Goal: Navigation & Orientation: Go to known website

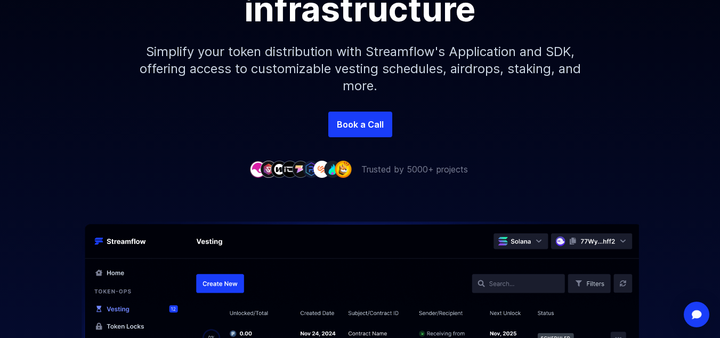
scroll to position [53, 0]
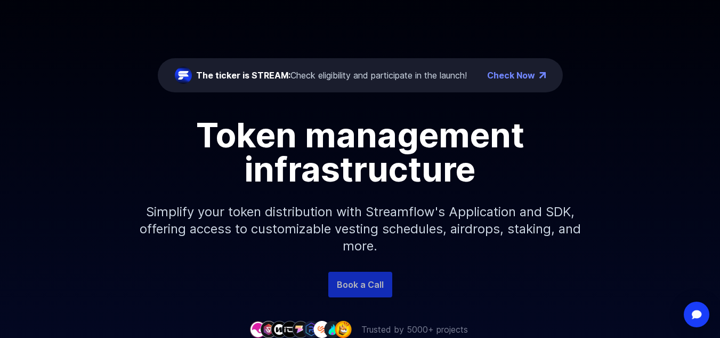
click at [363, 283] on link "Book a Call" at bounding box center [360, 284] width 64 height 26
click at [509, 76] on link "Check Now" at bounding box center [511, 75] width 48 height 13
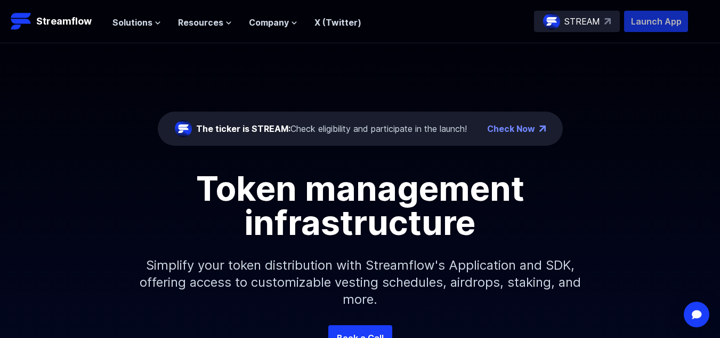
click at [649, 22] on p "Launch App" at bounding box center [656, 21] width 64 height 21
click at [138, 25] on span "Solutions" at bounding box center [133, 22] width 40 height 13
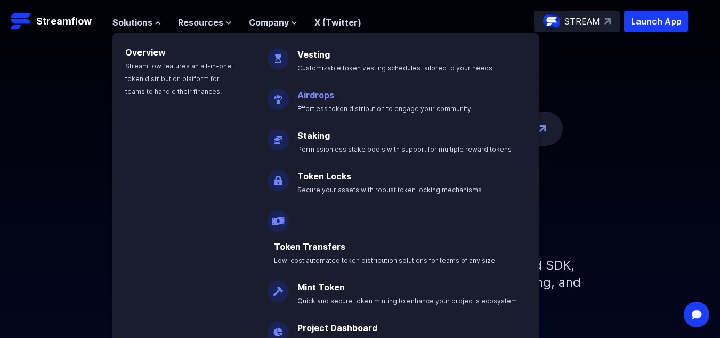
click at [326, 111] on span "Effortless token distribution to engage your community" at bounding box center [385, 109] width 174 height 8
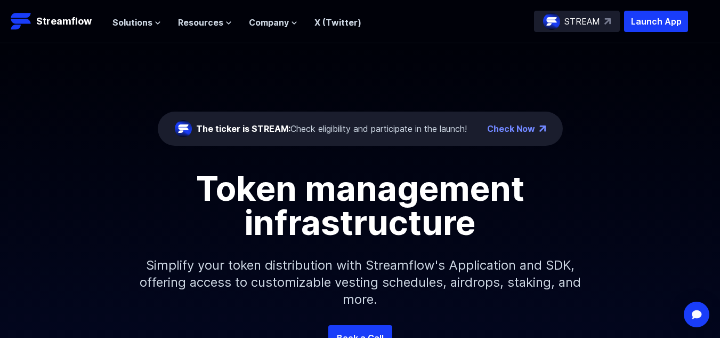
scroll to position [107, 0]
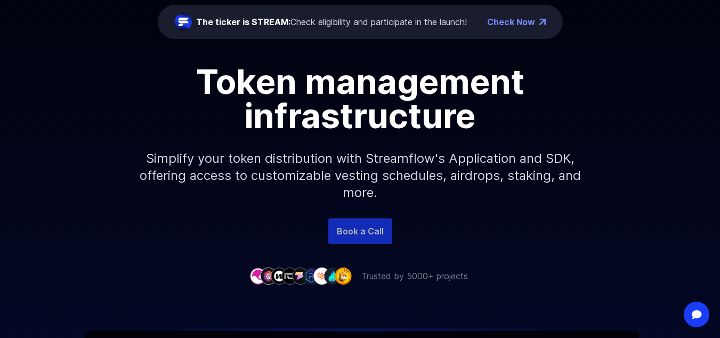
click at [366, 235] on link "Book a Call" at bounding box center [360, 231] width 64 height 26
click at [528, 23] on link "Check Now" at bounding box center [511, 21] width 48 height 13
